Goal: Task Accomplishment & Management: Use online tool/utility

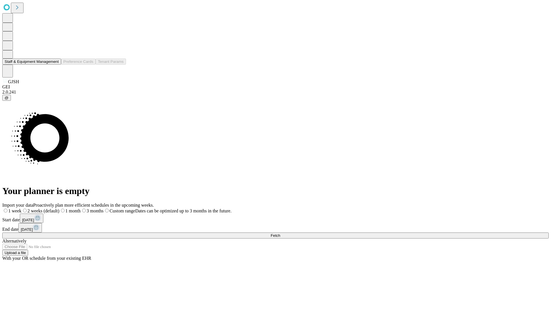
click at [55, 65] on button "Staff & Equipment Management" at bounding box center [31, 62] width 59 height 6
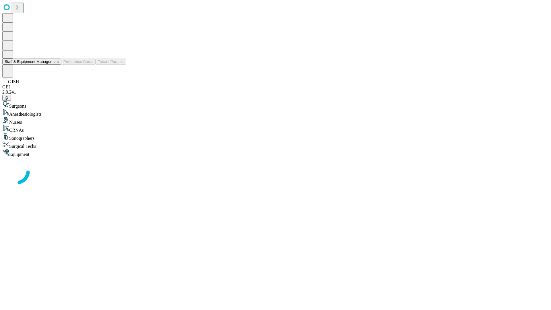
click at [55, 65] on button "Staff & Equipment Management" at bounding box center [31, 62] width 59 height 6
